Goal: Task Accomplishment & Management: Manage account settings

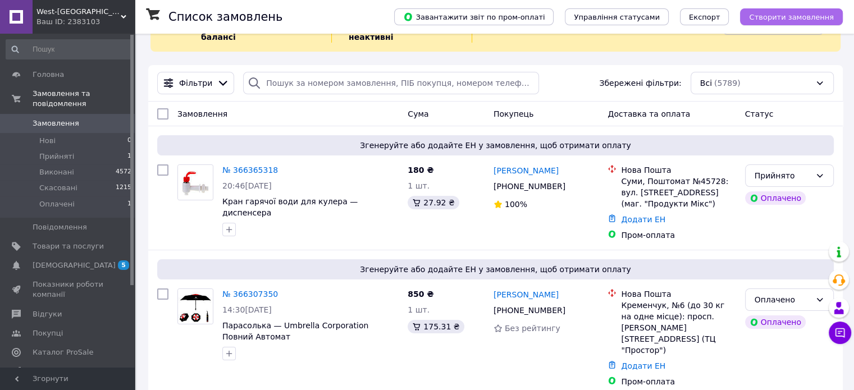
scroll to position [56, 0]
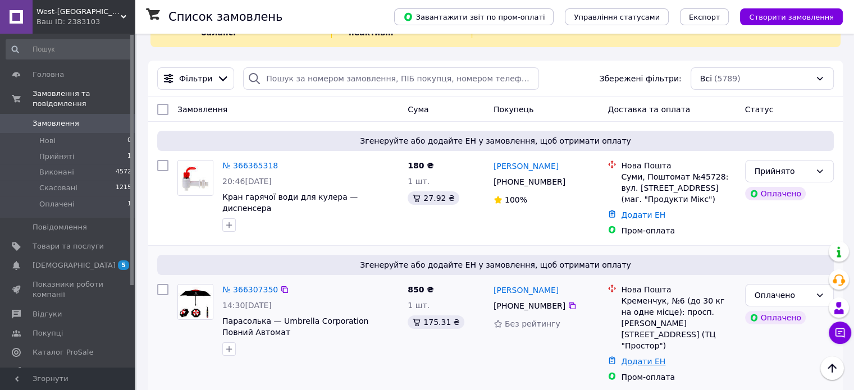
click at [631, 357] on link "Додати ЕН" at bounding box center [643, 361] width 44 height 9
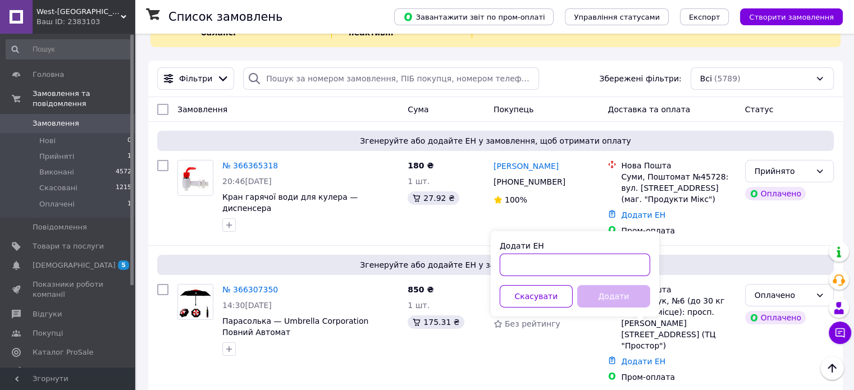
paste input "20451269150862"
type input "20451269150862"
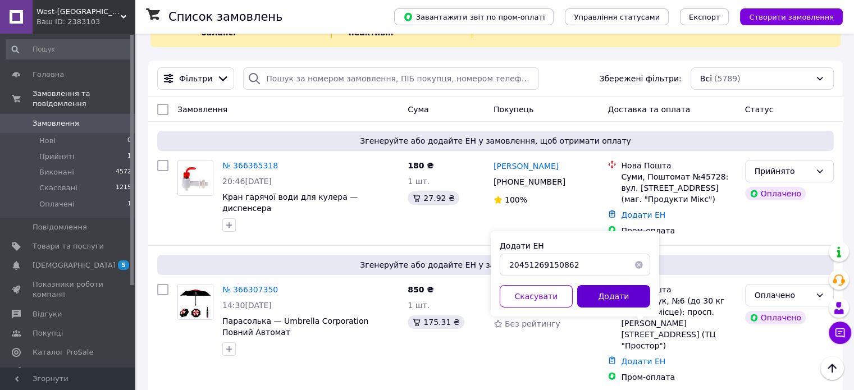
click at [613, 303] on button "Додати" at bounding box center [613, 296] width 73 height 22
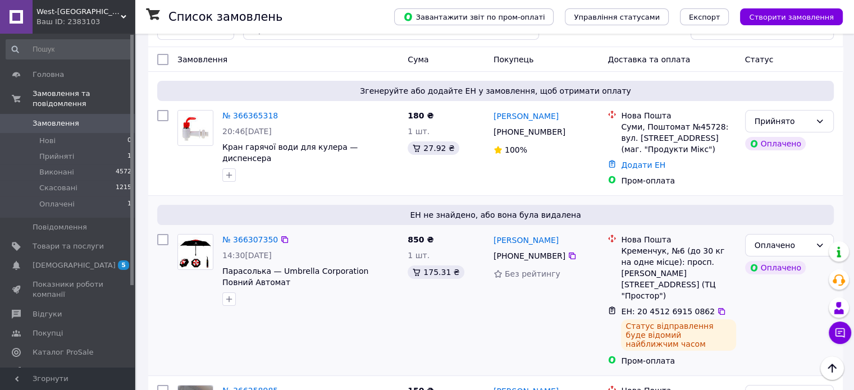
scroll to position [112, 0]
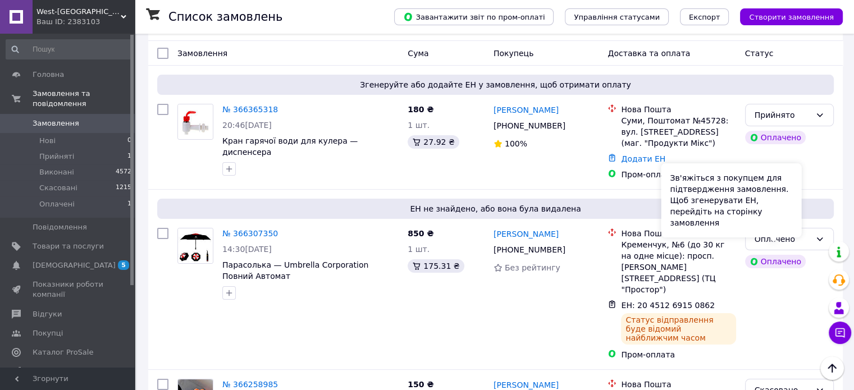
click at [764, 229] on div "Зв'яжіться з покупцем для підтвердження замовлення. Щоб згенерувати ЕН, перейді…" at bounding box center [731, 200] width 140 height 74
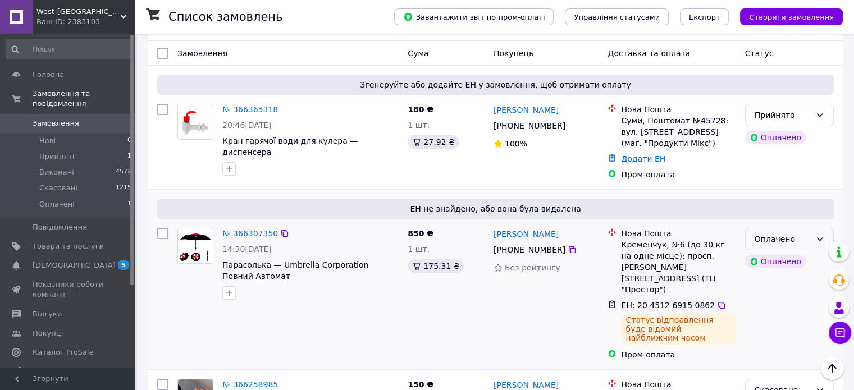
click at [812, 229] on div "Оплачено" at bounding box center [789, 239] width 89 height 22
click at [776, 268] on li "Виконано" at bounding box center [789, 272] width 88 height 20
click at [569, 122] on icon at bounding box center [572, 125] width 7 height 7
drag, startPoint x: 570, startPoint y: 96, endPoint x: 491, endPoint y: 97, distance: 78.6
click at [491, 99] on div "Вячеслав Мусієнко +380 96 940 06 28 100%" at bounding box center [546, 141] width 115 height 85
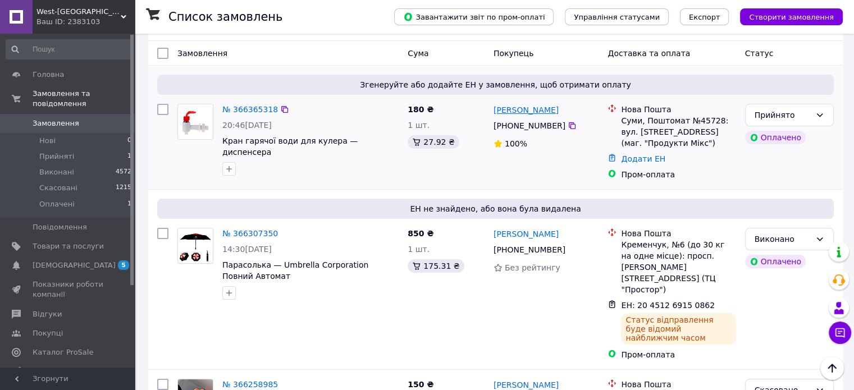
copy link "Вячеслав Мусієнко"
click at [701, 115] on div "Суми, Поштомат №45728: вул. Берестовська, 20 (маг. "Продукти Мікс")" at bounding box center [678, 132] width 115 height 34
copy div "45728"
click at [629, 151] on div "Додати ЕН" at bounding box center [678, 159] width 119 height 16
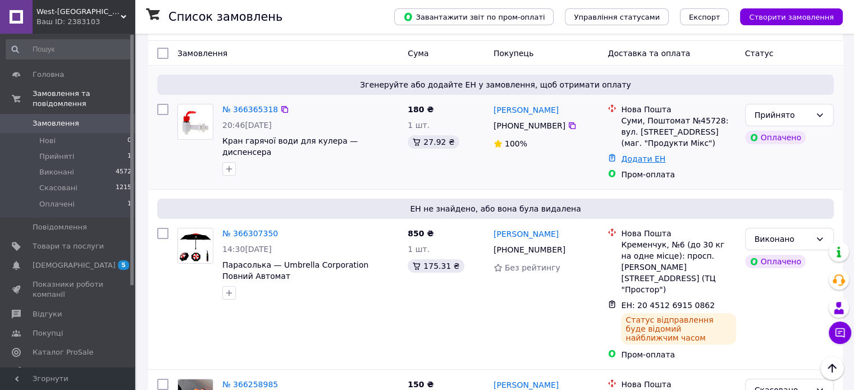
click at [629, 154] on link "Додати ЕН" at bounding box center [643, 158] width 44 height 9
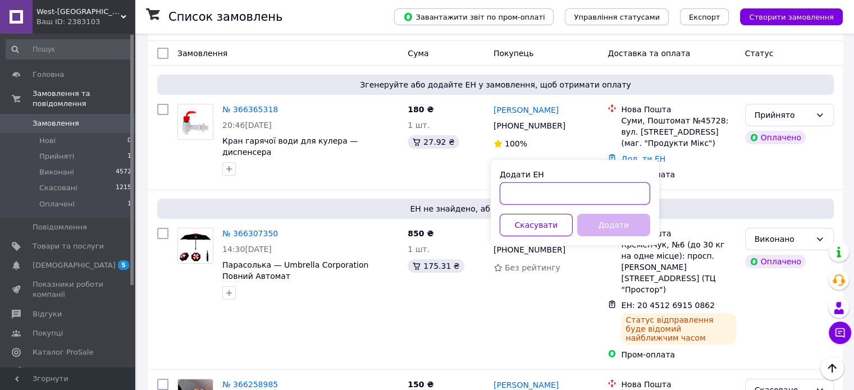
drag, startPoint x: 597, startPoint y: 179, endPoint x: 589, endPoint y: 194, distance: 17.3
paste input "20451269271521"
type input "20451269271521"
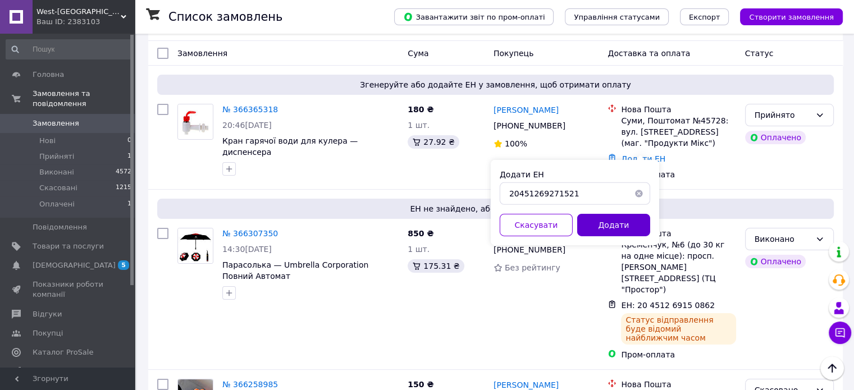
click at [604, 226] on button "Додати" at bounding box center [613, 225] width 73 height 22
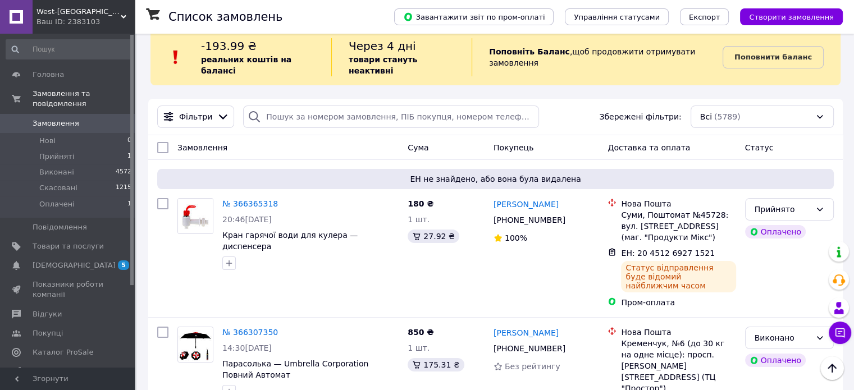
scroll to position [0, 0]
